Goal: Transaction & Acquisition: Purchase product/service

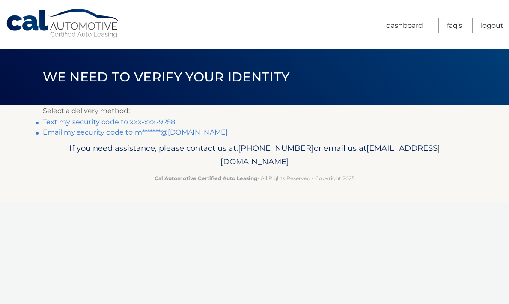
click at [146, 120] on link "Text my security code to xxx-xxx-9258" at bounding box center [109, 122] width 133 height 8
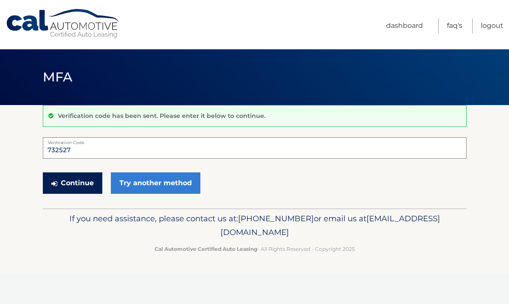
type input "732527"
click at [77, 180] on button "Continue" at bounding box center [73, 182] width 60 height 21
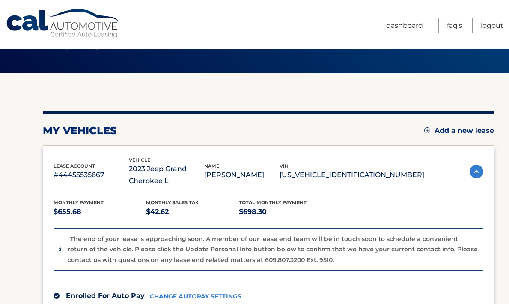
scroll to position [33, 0]
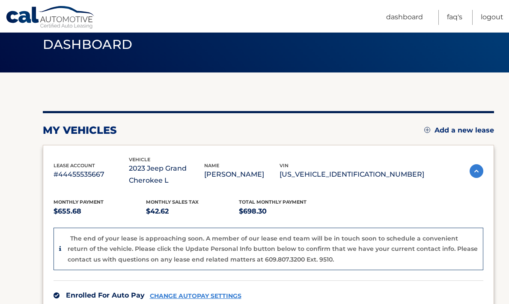
click at [398, 174] on p "[US_VEHICLE_IDENTIFICATION_NUMBER]" at bounding box center [352, 174] width 145 height 12
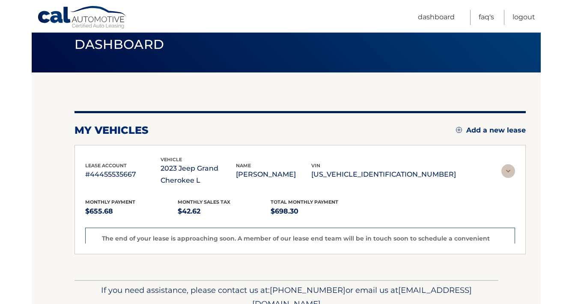
scroll to position [15, 0]
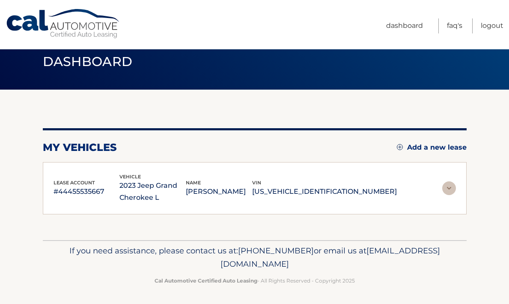
drag, startPoint x: 383, startPoint y: 188, endPoint x: 311, endPoint y: 194, distance: 72.2
click at [311, 194] on p "1C4RJJBG0P8714775" at bounding box center [324, 191] width 145 height 12
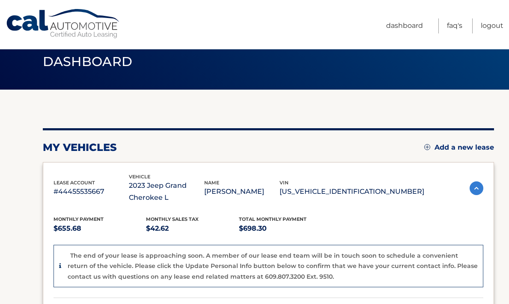
copy p "1C4RJJBG0P8714775"
click at [372, 191] on p "1C4RJJBG0P8714775" at bounding box center [352, 191] width 145 height 12
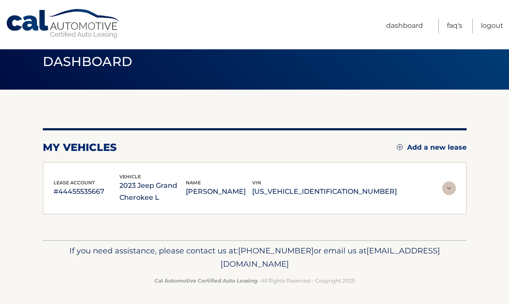
drag, startPoint x: 382, startPoint y: 189, endPoint x: 319, endPoint y: 191, distance: 62.6
click at [319, 191] on p "[US_VEHICLE_IDENTIFICATION_NUMBER]" at bounding box center [324, 191] width 145 height 12
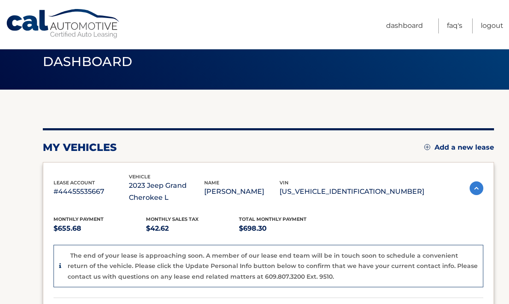
drag, startPoint x: 329, startPoint y: 190, endPoint x: 411, endPoint y: 200, distance: 82.5
click at [411, 200] on div "lease account #44455535667 vehicle 2023 Jeep Grand Cherokee L name MARK CIMILUC…" at bounding box center [239, 188] width 371 height 31
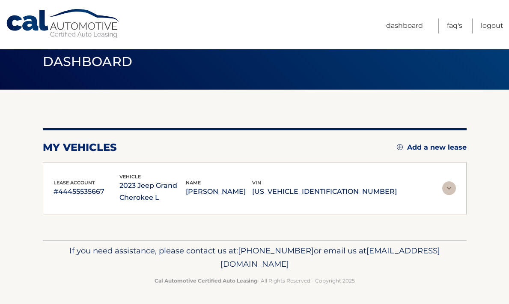
click at [399, 192] on div "lease account #44455535667 vehicle 2023 Jeep Grand Cherokee L name MARK CIMILUC…" at bounding box center [255, 188] width 403 height 31
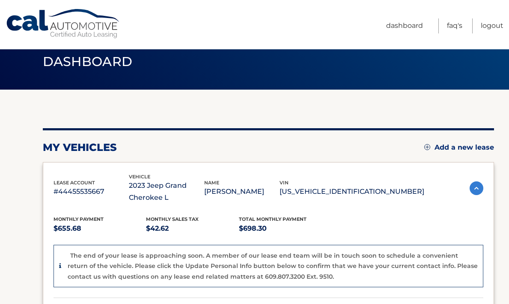
drag, startPoint x: 402, startPoint y: 188, endPoint x: 335, endPoint y: 189, distance: 66.4
click at [335, 189] on p "[US_VEHICLE_IDENTIFICATION_NUMBER]" at bounding box center [352, 191] width 145 height 12
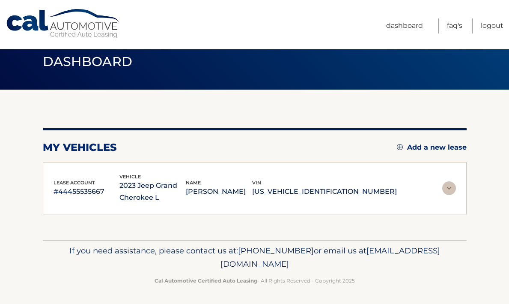
copy p "4RJJBG0P8714775"
click at [302, 122] on div "my vehicles Add a new lease lease account #44455535667 vehicle 2023 Jeep Grand …" at bounding box center [255, 165] width 424 height 150
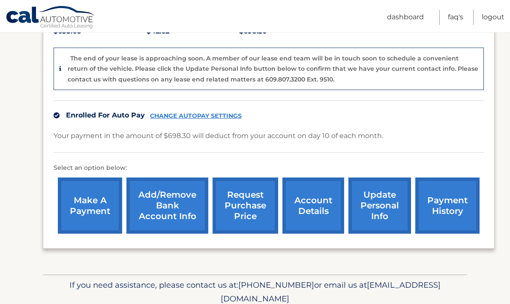
scroll to position [216, 0]
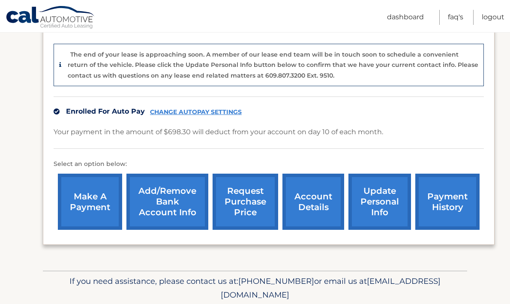
click at [434, 194] on link "payment history" at bounding box center [447, 201] width 64 height 56
click at [82, 203] on link "make a payment" at bounding box center [90, 201] width 64 height 56
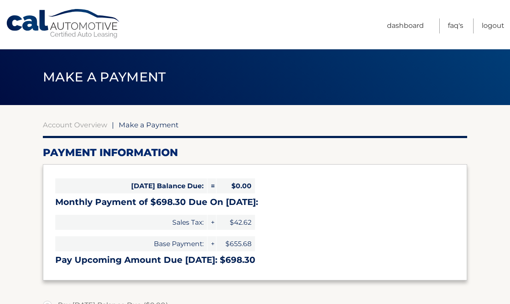
select select "OTAzNmZhZDEtYzRlNS00NWYzLThkMDItNzVkZjQxZmFiMjMy"
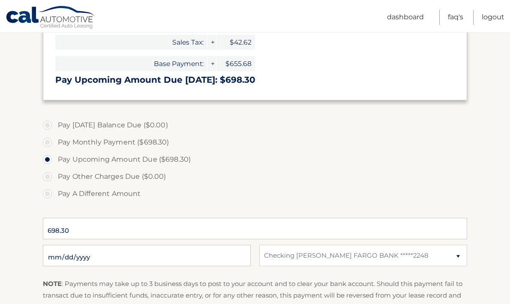
scroll to position [176, 0]
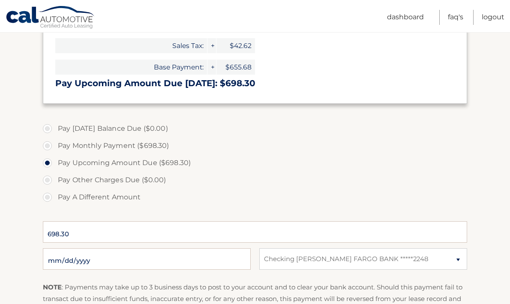
click at [46, 145] on label "Pay Monthly Payment ($698.30)" at bounding box center [255, 145] width 424 height 17
click at [46, 145] on input "Pay Monthly Payment ($698.30)" at bounding box center [50, 144] width 9 height 14
radio input "true"
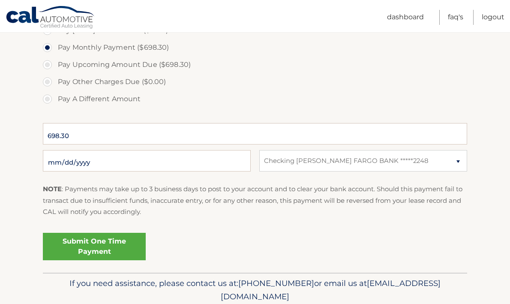
scroll to position [272, 0]
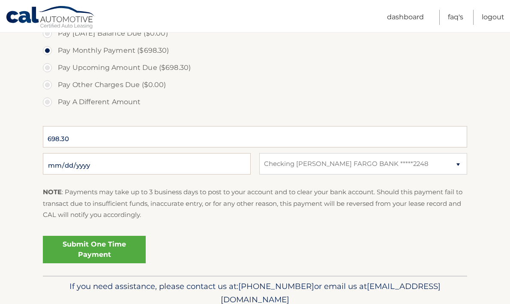
click at [97, 247] on link "Submit One Time Payment" at bounding box center [94, 249] width 103 height 27
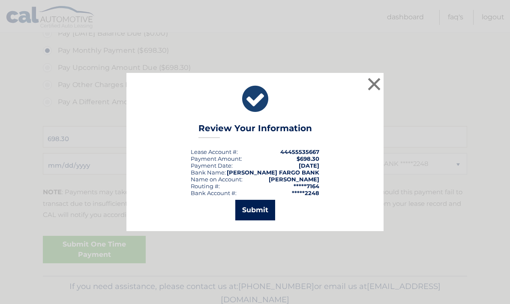
click at [250, 206] on button "Submit" at bounding box center [255, 210] width 40 height 21
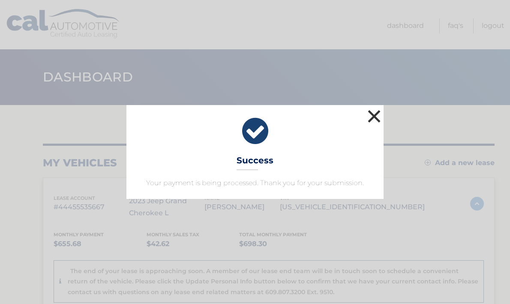
click at [376, 112] on button "×" at bounding box center [373, 116] width 17 height 17
